Goal: Task Accomplishment & Management: Manage account settings

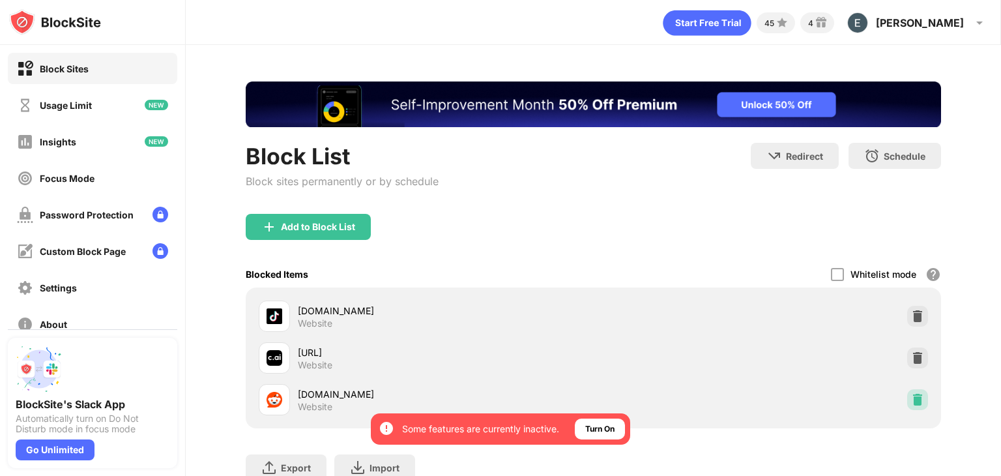
click at [913, 401] on img at bounding box center [917, 399] width 13 height 13
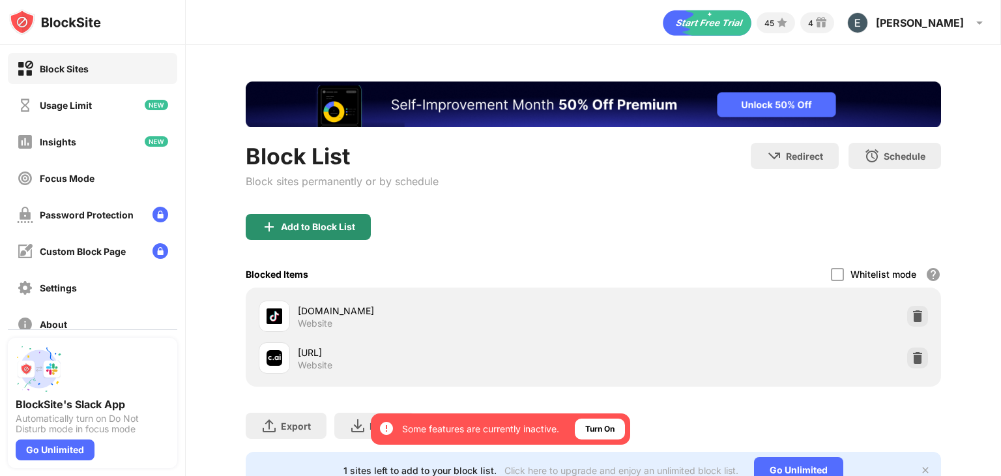
click at [332, 222] on div "Add to Block List" at bounding box center [318, 227] width 74 height 10
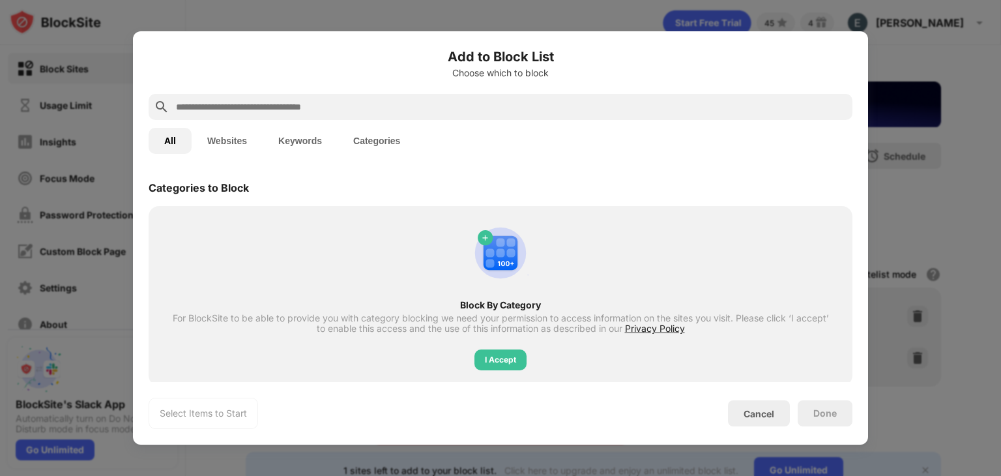
click at [349, 110] on input "text" at bounding box center [511, 107] width 673 height 16
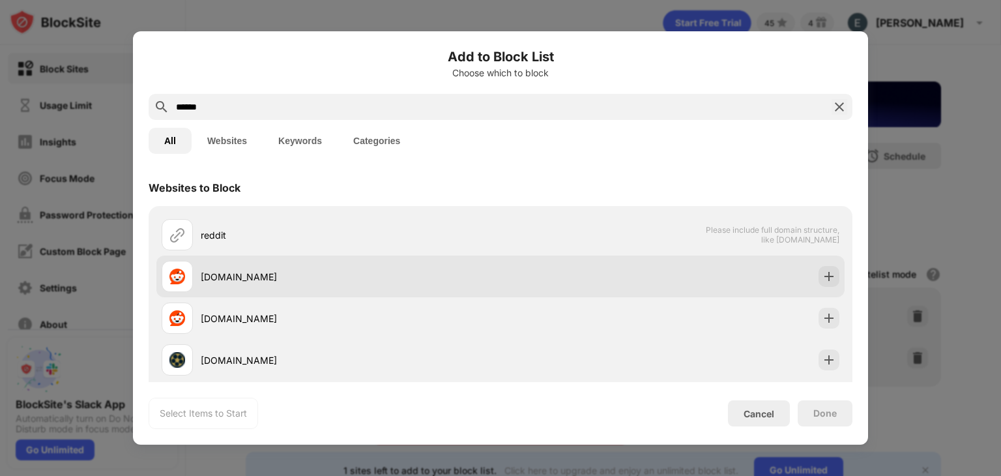
type input "******"
click at [823, 270] on img at bounding box center [829, 276] width 13 height 13
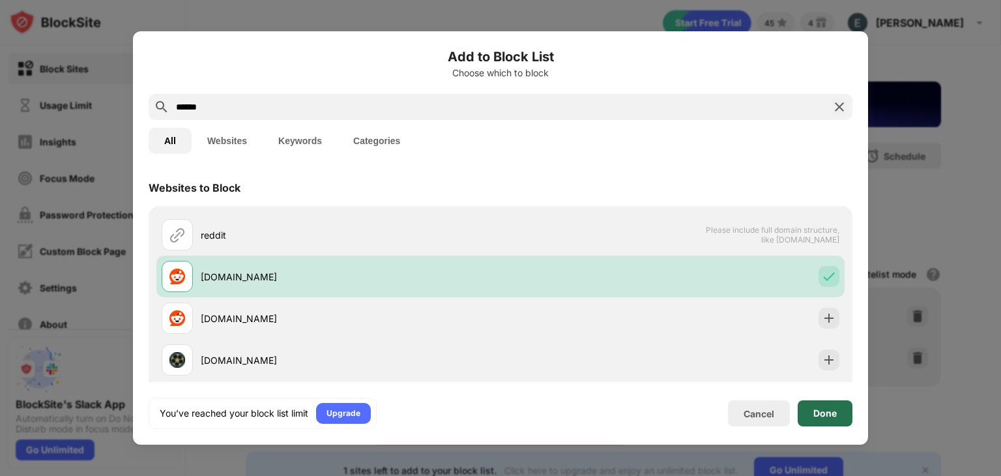
click at [833, 409] on div "Done" at bounding box center [824, 413] width 23 height 10
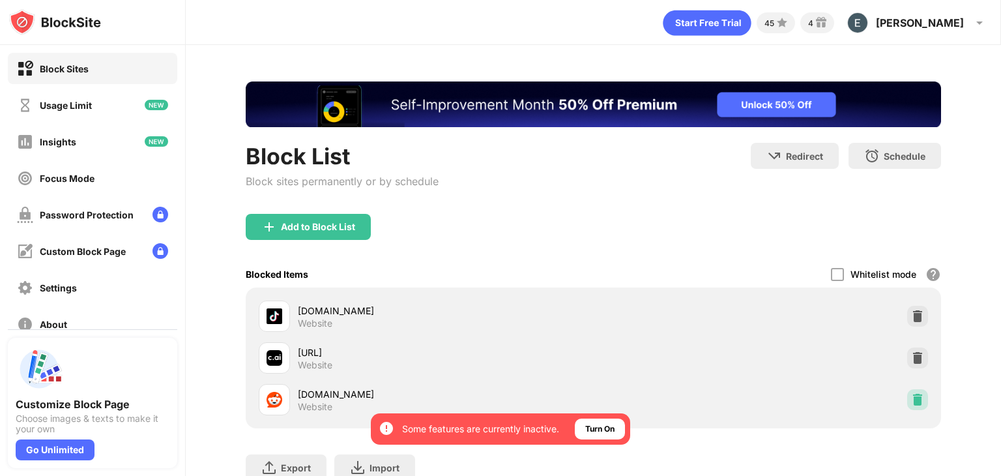
click at [911, 396] on img at bounding box center [917, 399] width 13 height 13
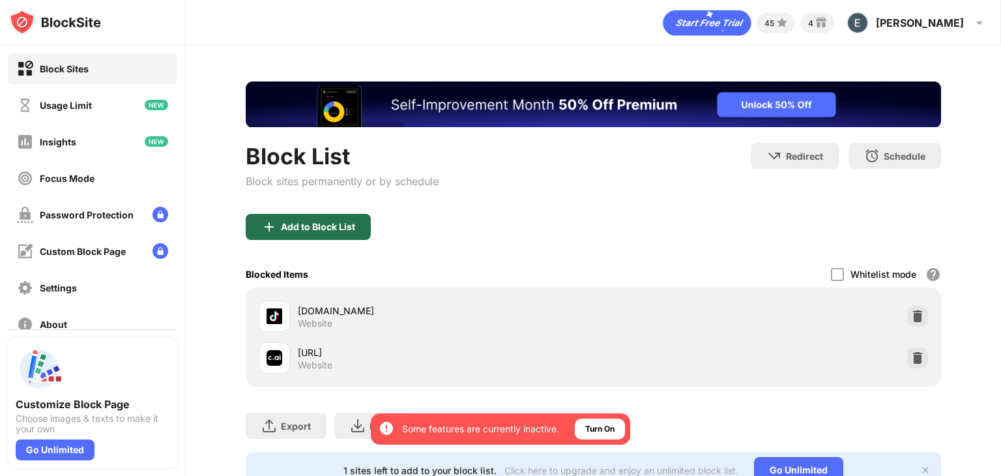
click at [321, 217] on div "Add to Block List" at bounding box center [308, 227] width 125 height 26
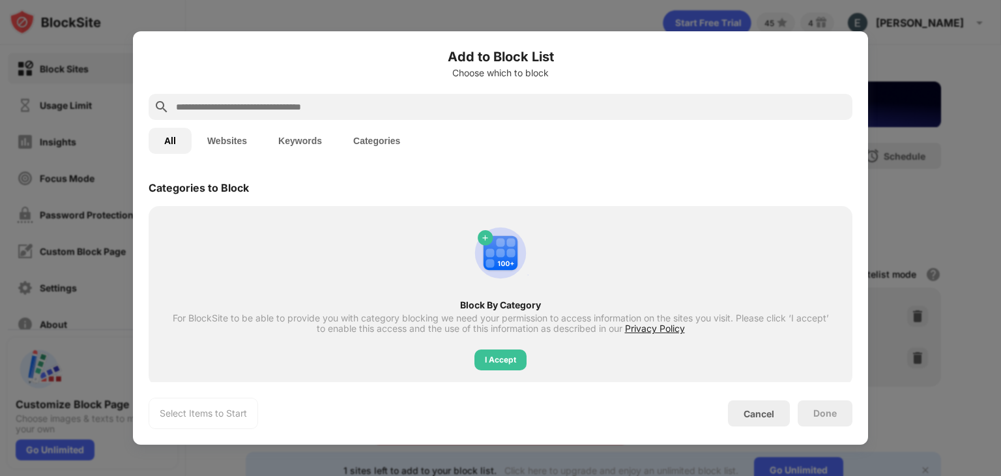
click at [357, 109] on input "text" at bounding box center [511, 107] width 673 height 16
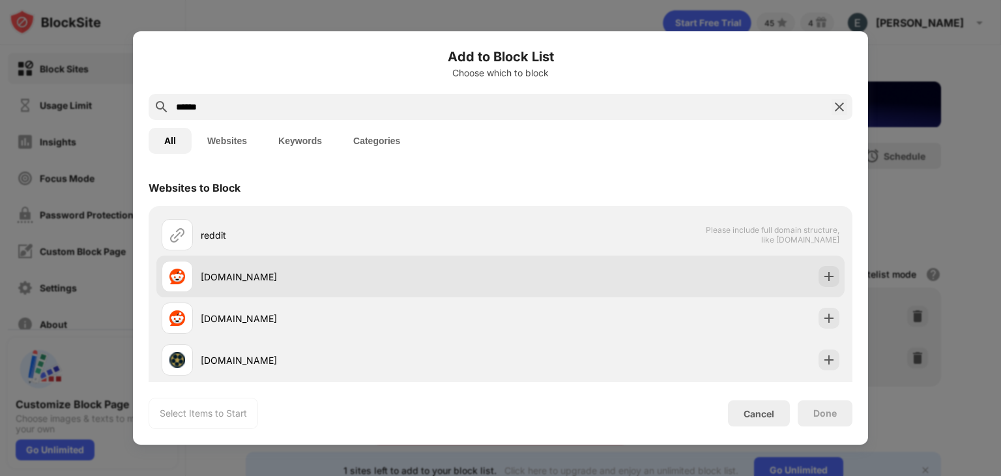
type input "******"
click at [823, 276] on img at bounding box center [829, 276] width 13 height 13
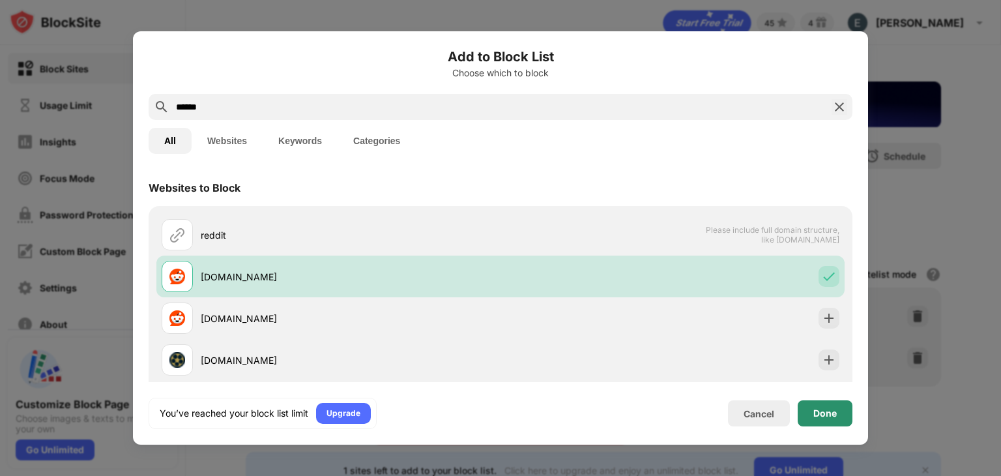
click at [830, 411] on div "Done" at bounding box center [824, 413] width 23 height 10
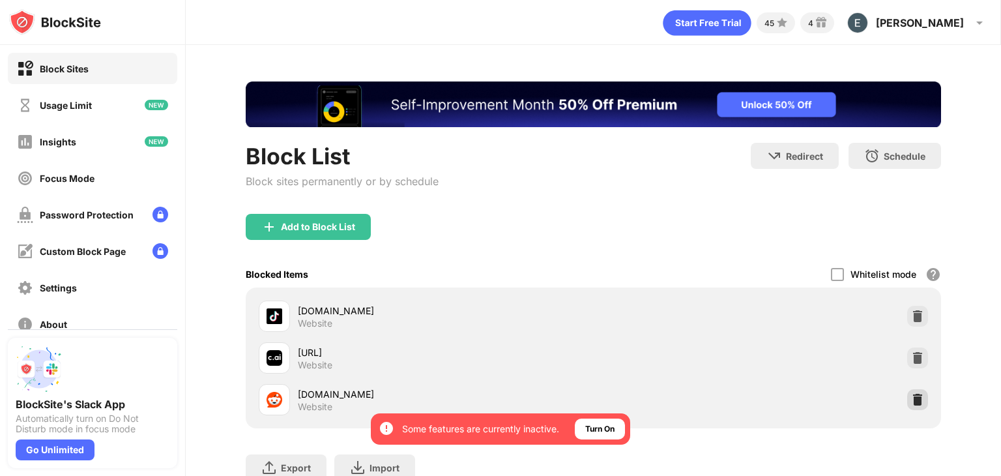
click at [916, 403] on div at bounding box center [917, 399] width 21 height 21
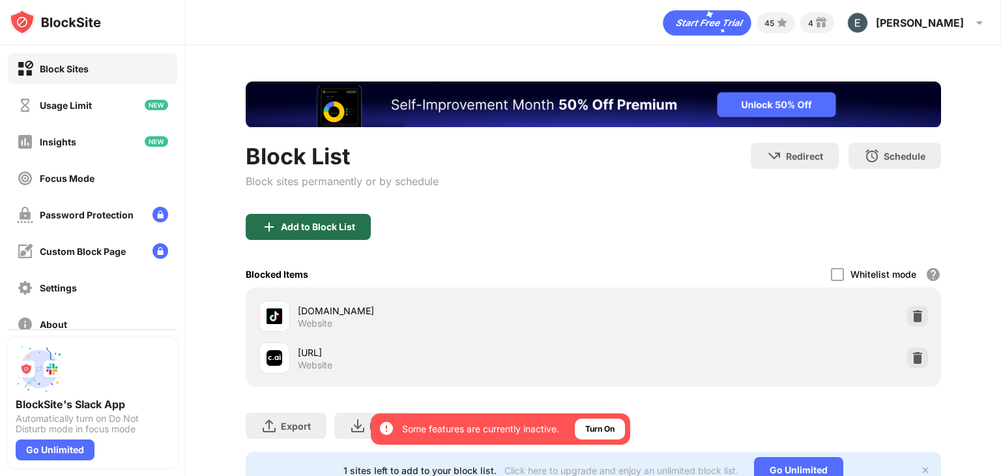
click at [331, 224] on div "Add to Block List" at bounding box center [318, 227] width 74 height 10
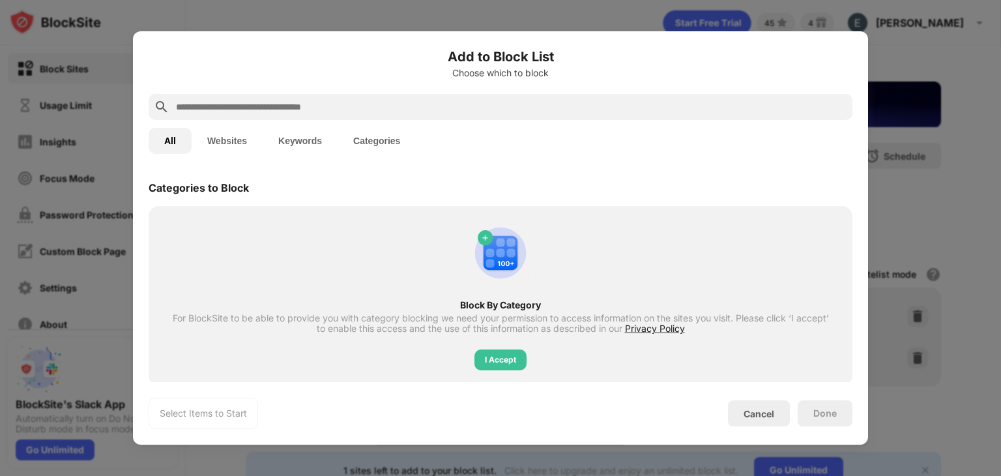
click at [344, 100] on input "text" at bounding box center [511, 107] width 673 height 16
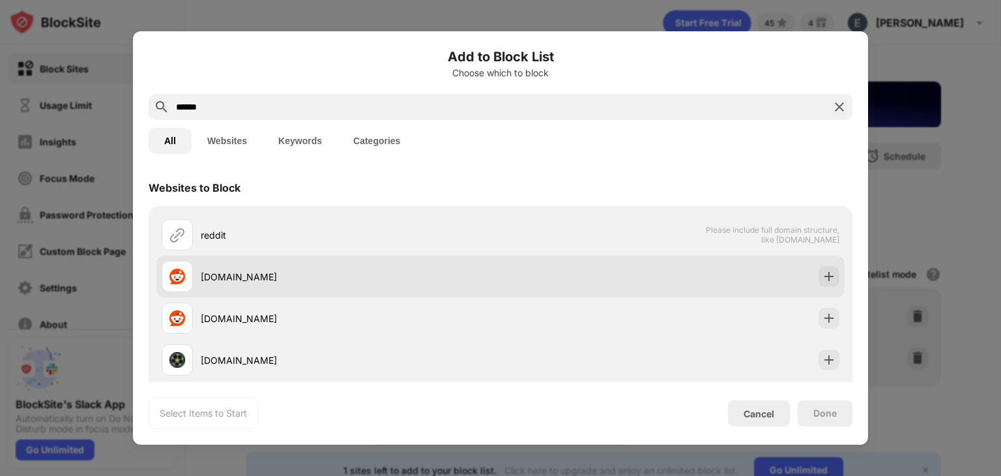
type input "******"
click at [829, 277] on div "[DOMAIN_NAME]" at bounding box center [500, 276] width 688 height 42
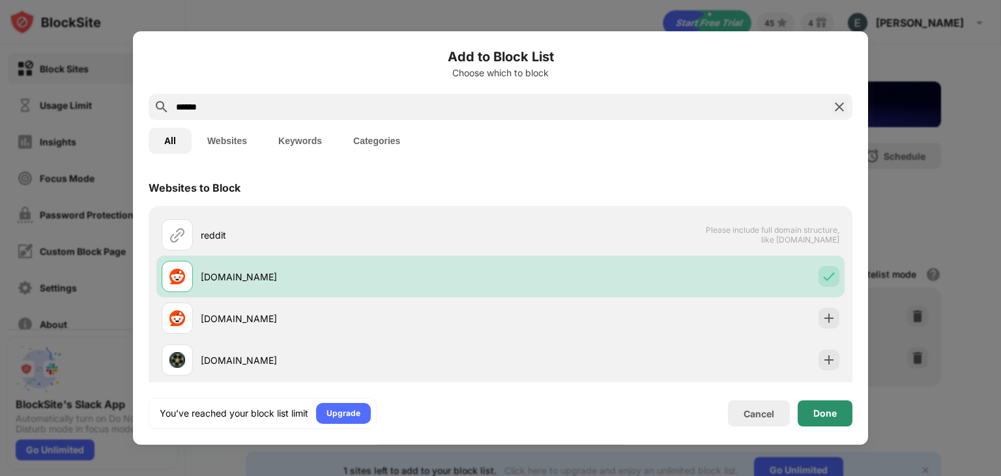
click at [829, 416] on div "Done" at bounding box center [824, 413] width 23 height 10
